Goal: Task Accomplishment & Management: Manage account settings

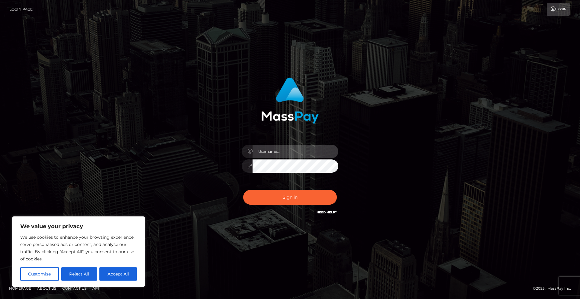
type input "rhai.club"
drag, startPoint x: 391, startPoint y: 186, endPoint x: 293, endPoint y: 189, distance: 97.5
click at [389, 186] on div "rhai.club Sign in" at bounding box center [290, 150] width 344 height 154
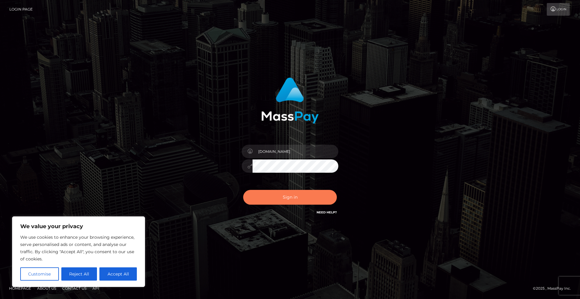
click at [284, 190] on button "Sign in" at bounding box center [290, 197] width 94 height 15
click at [276, 203] on button "Sign in" at bounding box center [290, 197] width 94 height 15
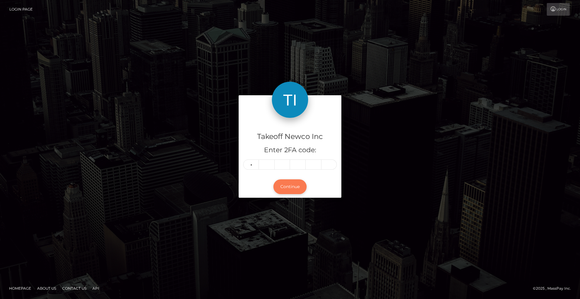
type input "6"
type input "2"
type input "3"
type input "1"
type input "6"
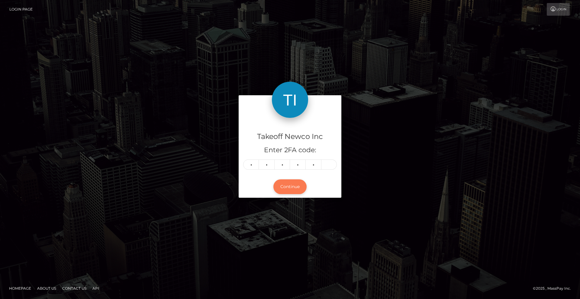
click at [292, 189] on button "Continue" at bounding box center [289, 187] width 33 height 15
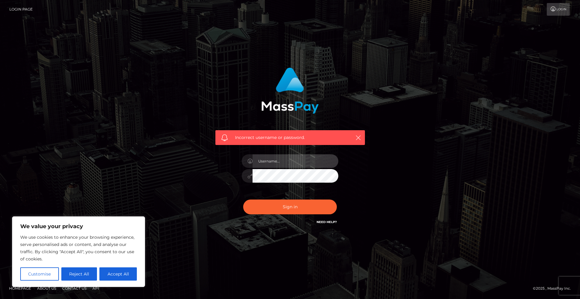
type input "rhai.club"
click at [193, 169] on div "Incorrect username or password. rhai.club" at bounding box center [290, 150] width 344 height 174
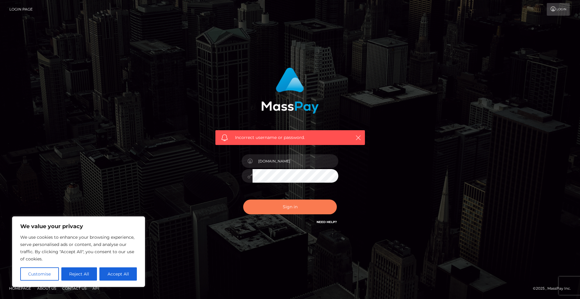
click at [293, 202] on button "Sign in" at bounding box center [290, 207] width 94 height 15
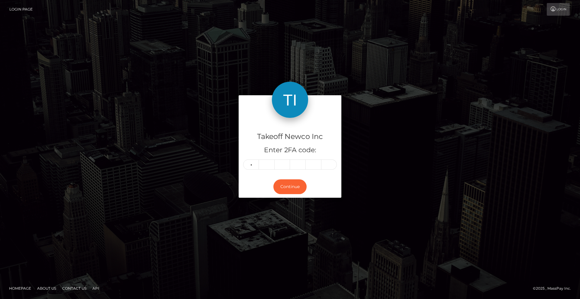
type input "6"
type input "2"
type input "3"
type input "1"
type input "6"
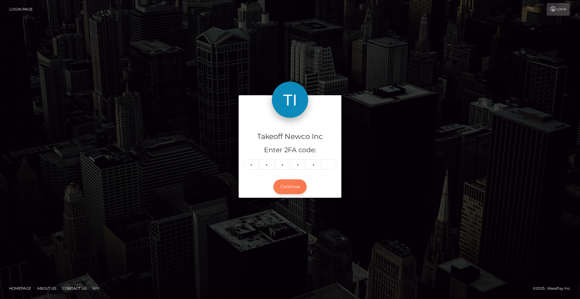
click at [291, 190] on button "Continue" at bounding box center [289, 187] width 33 height 15
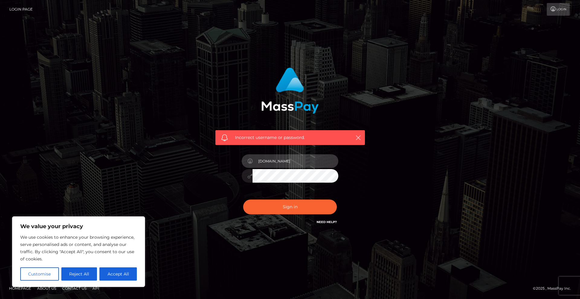
click at [274, 160] on input "[DOMAIN_NAME]" at bounding box center [295, 162] width 86 height 14
type input "rhai@club.fans"
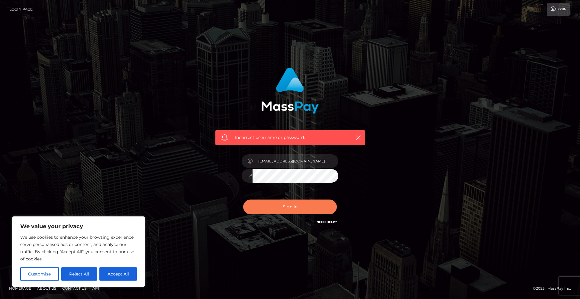
click at [286, 208] on button "Sign in" at bounding box center [290, 207] width 94 height 15
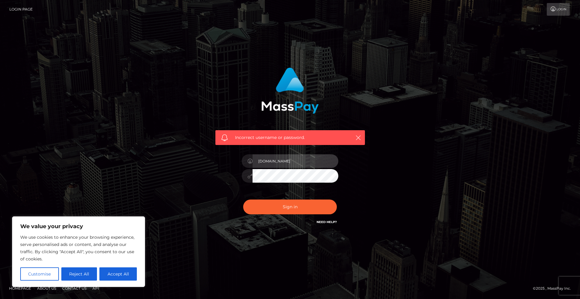
click at [282, 161] on input "[DOMAIN_NAME]" at bounding box center [295, 162] width 86 height 14
type input "[EMAIL_ADDRESS][DOMAIN_NAME]"
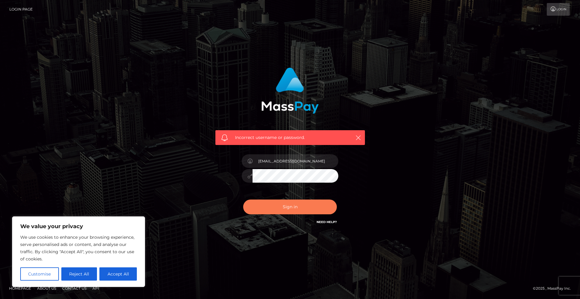
click at [299, 201] on button "Sign in" at bounding box center [290, 207] width 94 height 15
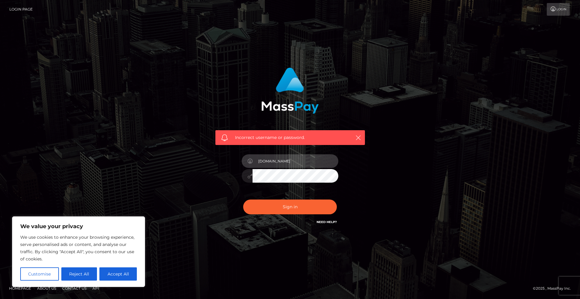
click at [285, 164] on input "rhai.club" at bounding box center [295, 162] width 86 height 14
click at [282, 162] on input "rhai.club" at bounding box center [295, 162] width 86 height 14
type input "rhai@club.fans"
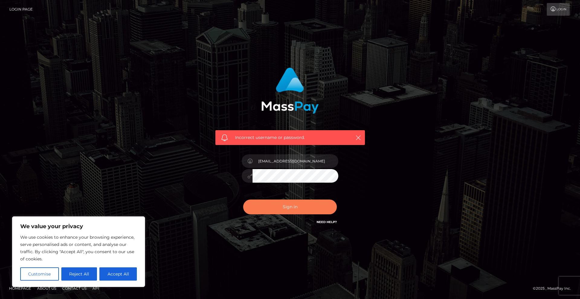
click at [275, 204] on button "Sign in" at bounding box center [290, 207] width 94 height 15
type input "rhai.club"
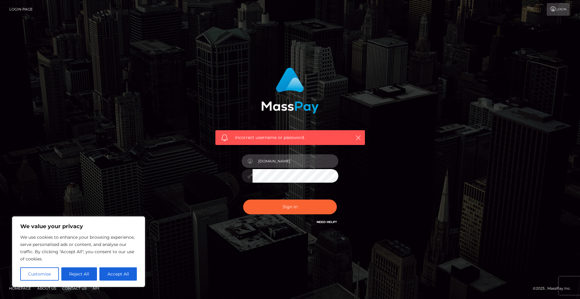
click at [306, 161] on input "rhai.club" at bounding box center [295, 162] width 86 height 14
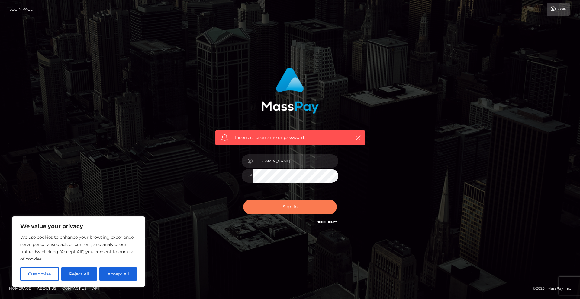
click at [305, 202] on button "Sign in" at bounding box center [290, 207] width 94 height 15
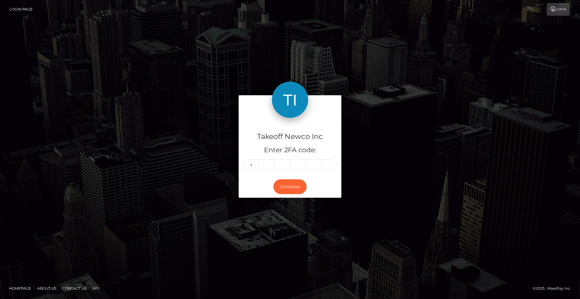
type input "2"
type input "5"
type input "0"
type input "6"
type input "4"
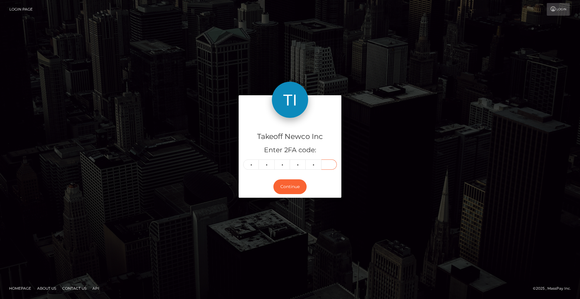
type input "2"
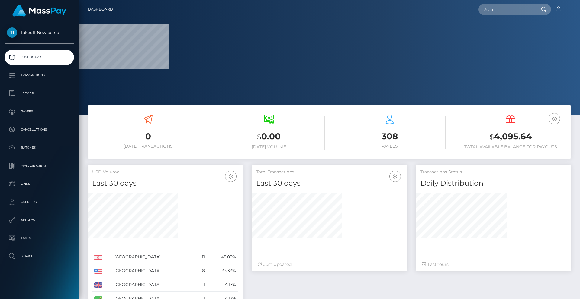
click at [288, 188] on div "Total Transactions Last 30 days Last 30 days Last 60 days Last 90 days Just Upd…" at bounding box center [328, 218] width 155 height 107
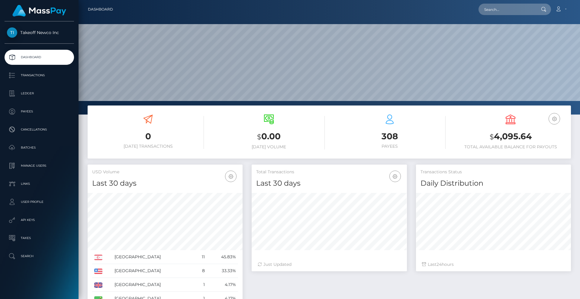
scroll to position [107, 155]
click at [517, 139] on h3 "$ 4,095.64" at bounding box center [510, 137] width 112 height 12
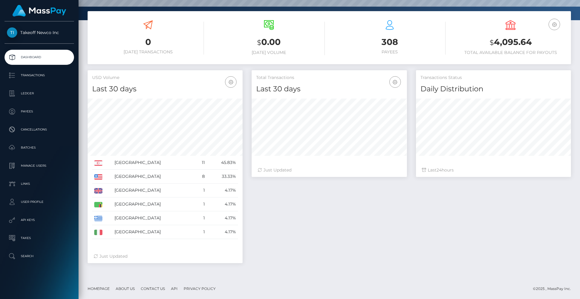
scroll to position [0, 0]
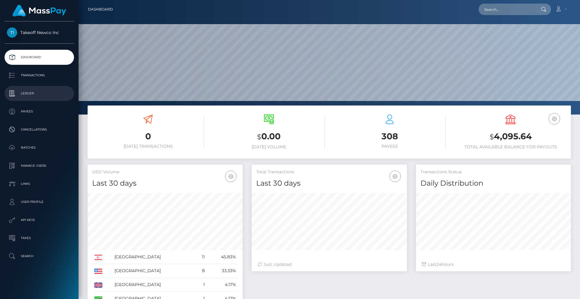
click at [28, 95] on p "Ledger" at bounding box center [39, 93] width 65 height 9
